Goal: Information Seeking & Learning: Learn about a topic

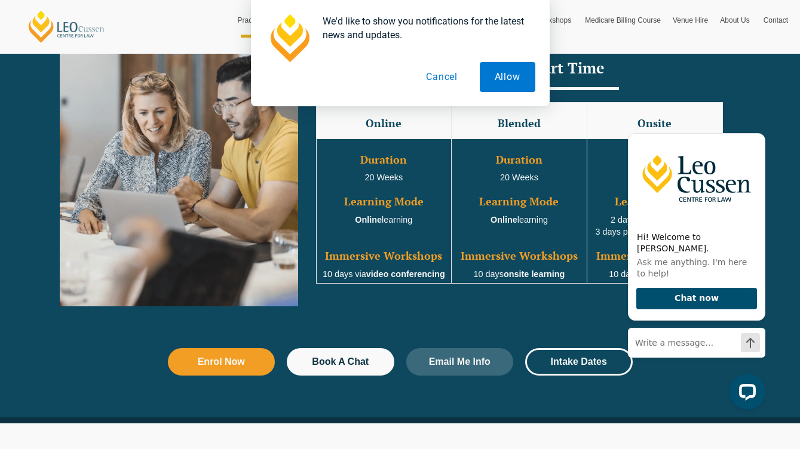
scroll to position [1135, 0]
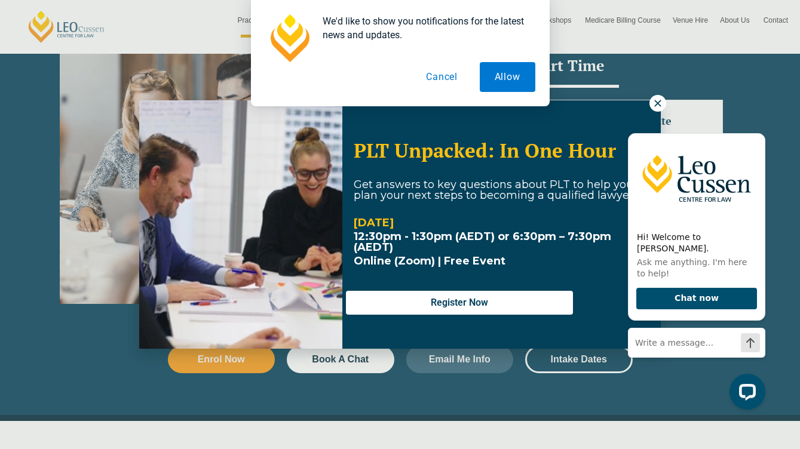
click at [659, 105] on div "We'd like to show you notifications for the latest news and updates. Allow Canc…" at bounding box center [400, 53] width 800 height 106
click at [757, 131] on icon "Hide greeting" at bounding box center [758, 124] width 14 height 14
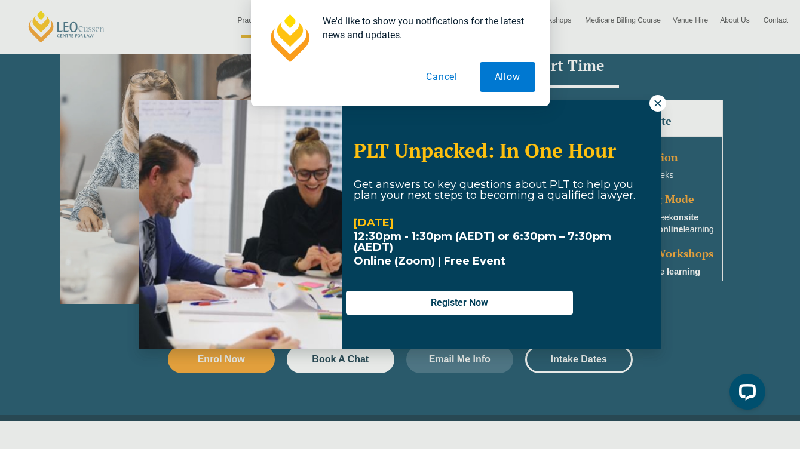
click at [450, 71] on button "Cancel" at bounding box center [442, 77] width 62 height 30
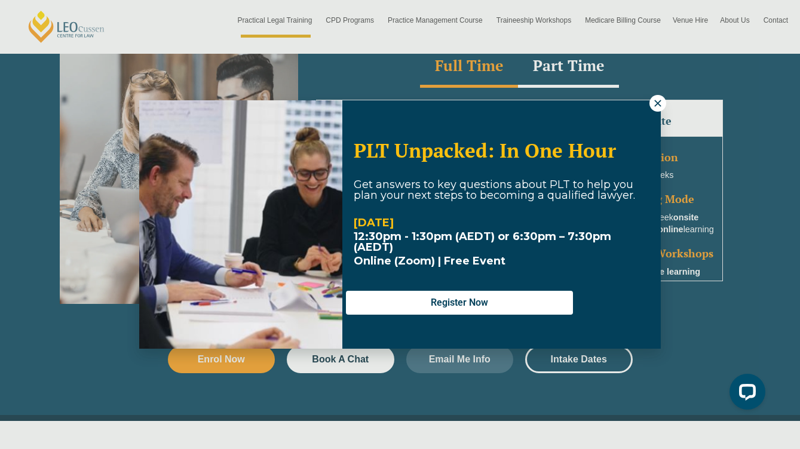
click at [654, 104] on icon at bounding box center [658, 103] width 11 height 11
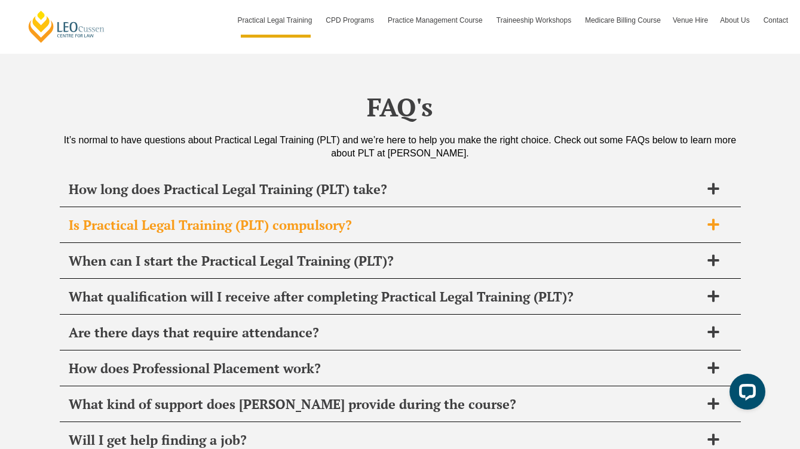
scroll to position [5687, 0]
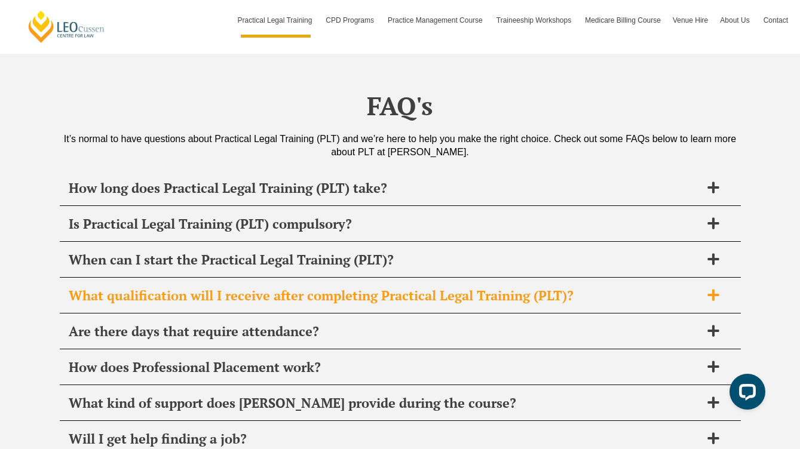
click at [490, 287] on h2 "What qualification will I receive after completing Practical Legal Training (PL…" at bounding box center [385, 295] width 632 height 17
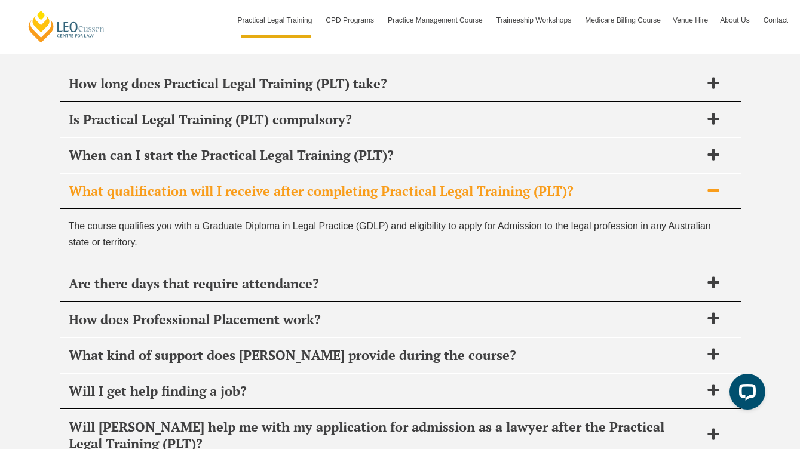
scroll to position [5792, 0]
click at [480, 311] on h2 "How does Professional Placement work?" at bounding box center [385, 319] width 632 height 17
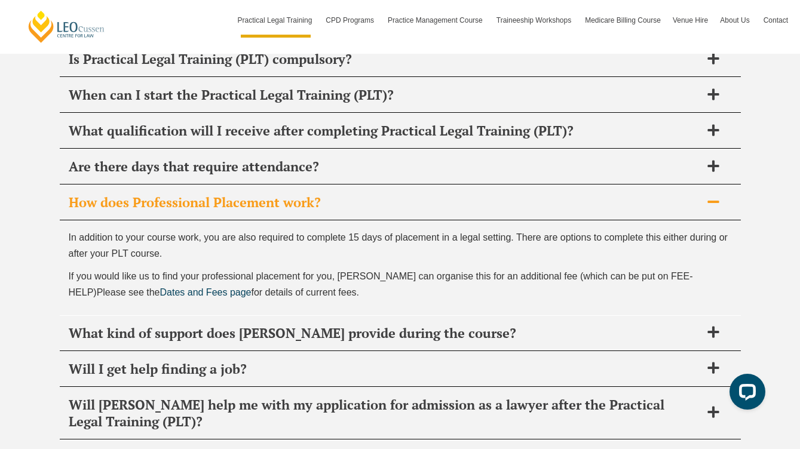
scroll to position [5853, 0]
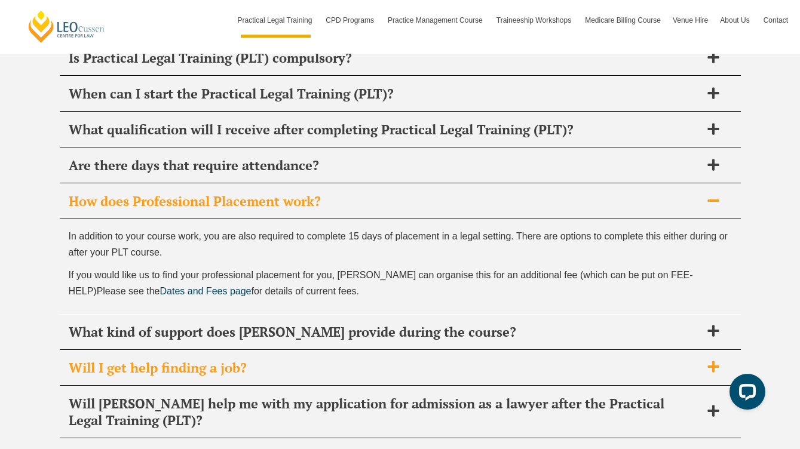
click at [446, 360] on h2 "Will I get help finding a job?" at bounding box center [385, 368] width 632 height 17
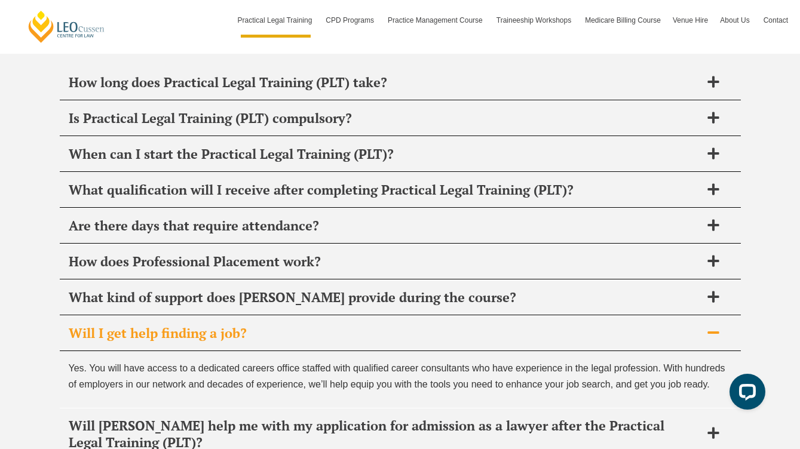
scroll to position [5792, 0]
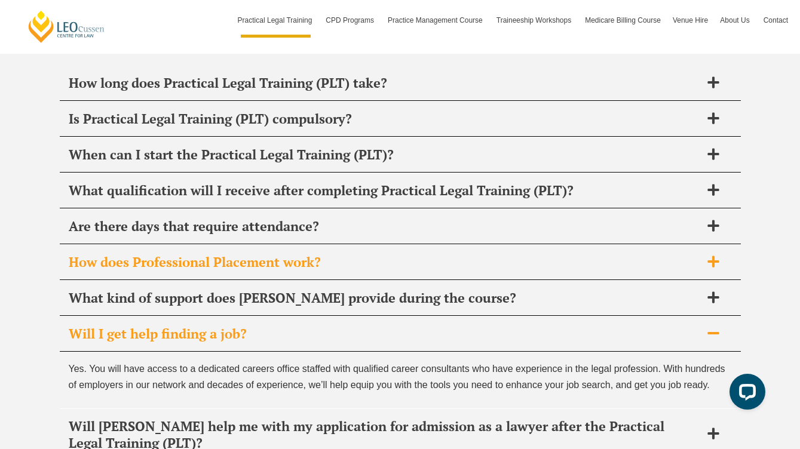
click at [452, 254] on h2 "How does Professional Placement work?" at bounding box center [385, 262] width 632 height 17
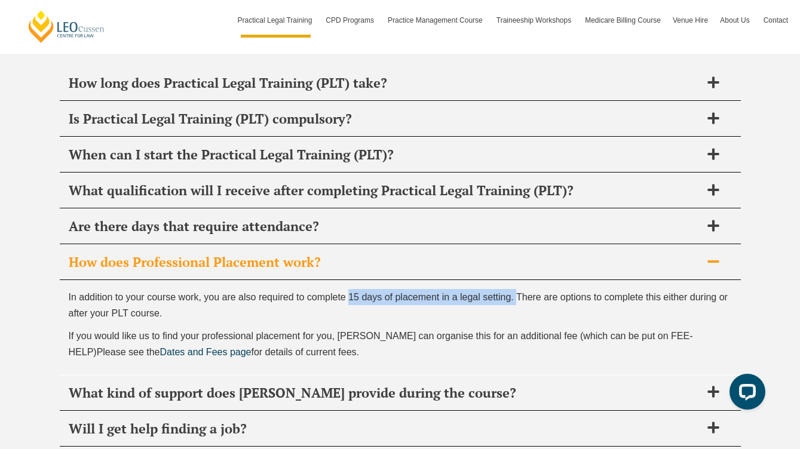
drag, startPoint x: 347, startPoint y: 210, endPoint x: 516, endPoint y: 212, distance: 168.6
click at [516, 292] on span "In addition to your course work, you are also required to complete 15 days of p…" at bounding box center [398, 305] width 659 height 26
copy span "15 days of placement in a legal setting."
